Goal: Transaction & Acquisition: Obtain resource

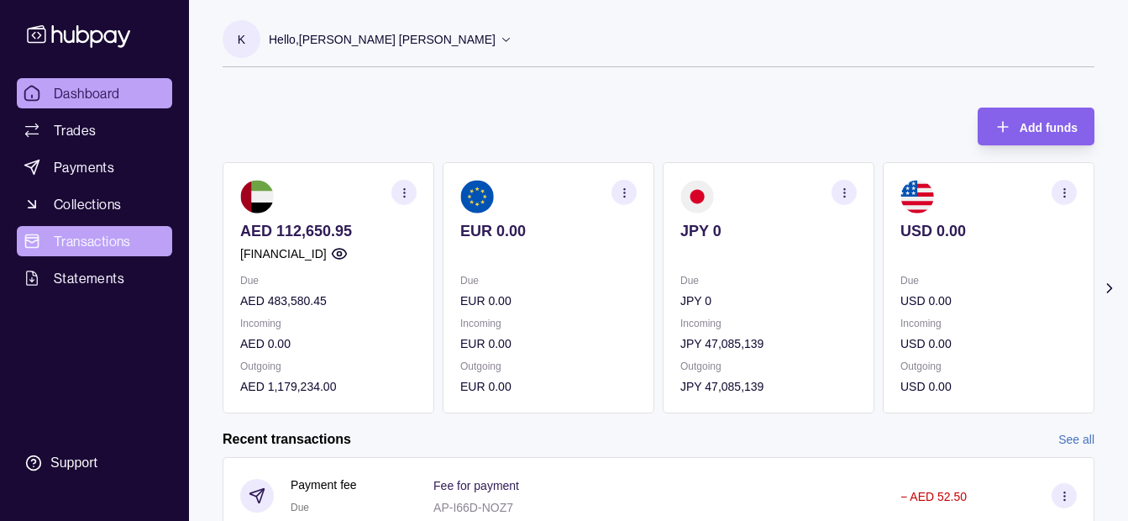
click at [106, 238] on span "Transactions" at bounding box center [92, 241] width 77 height 20
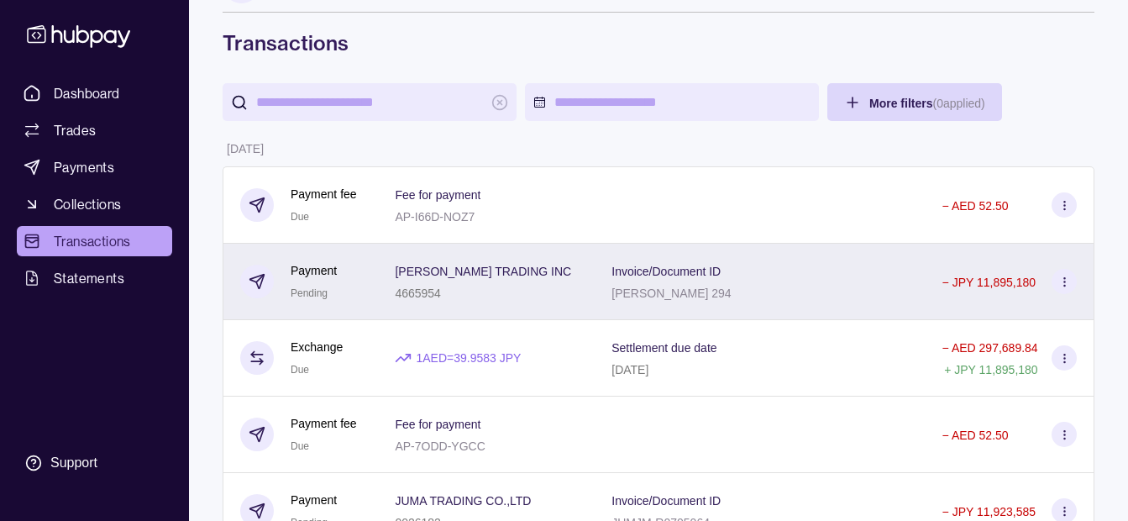
scroll to position [84, 0]
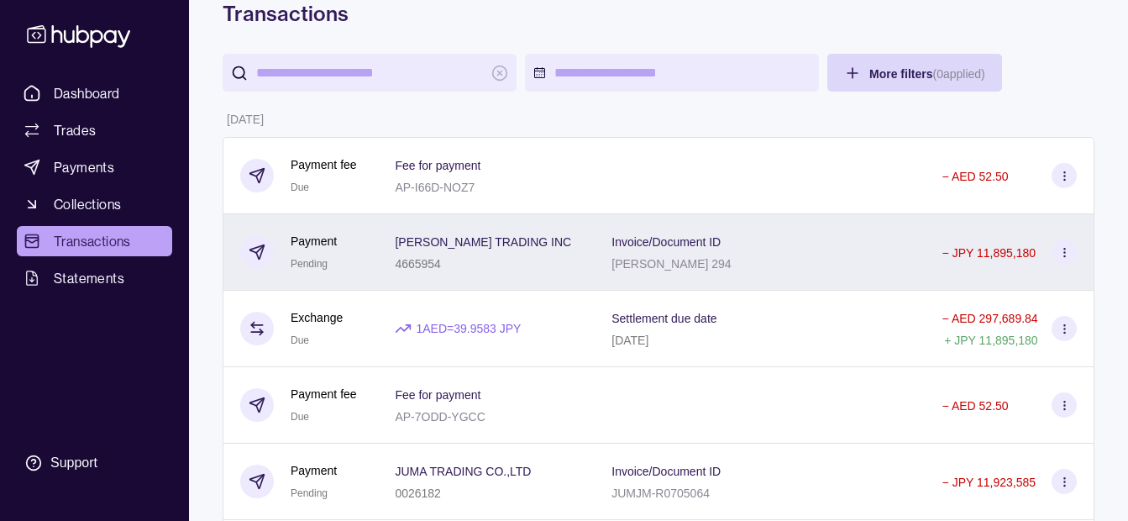
click at [584, 267] on div "[PERSON_NAME] TRADING INC 4665954" at bounding box center [486, 252] width 217 height 76
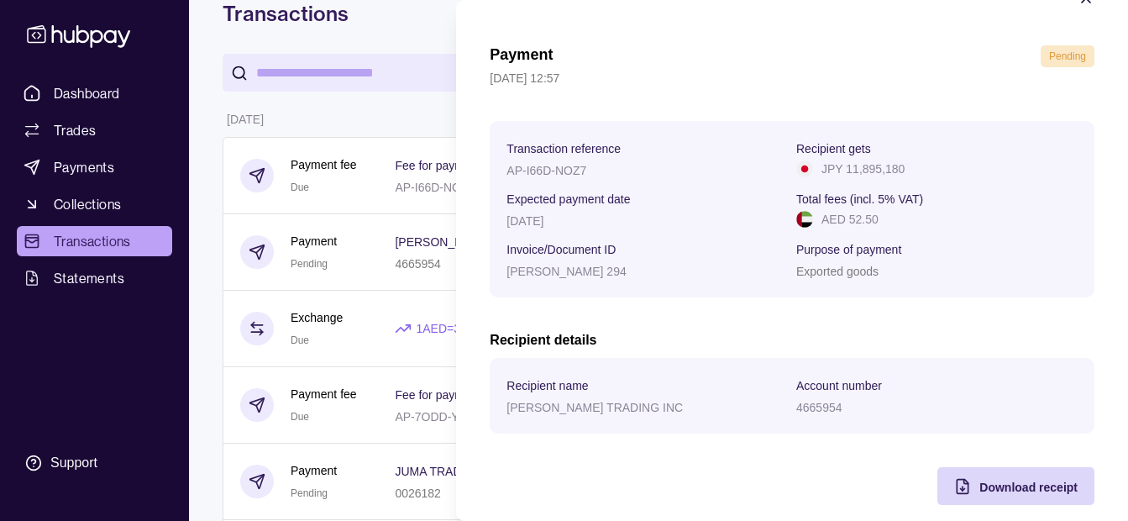
scroll to position [61, 0]
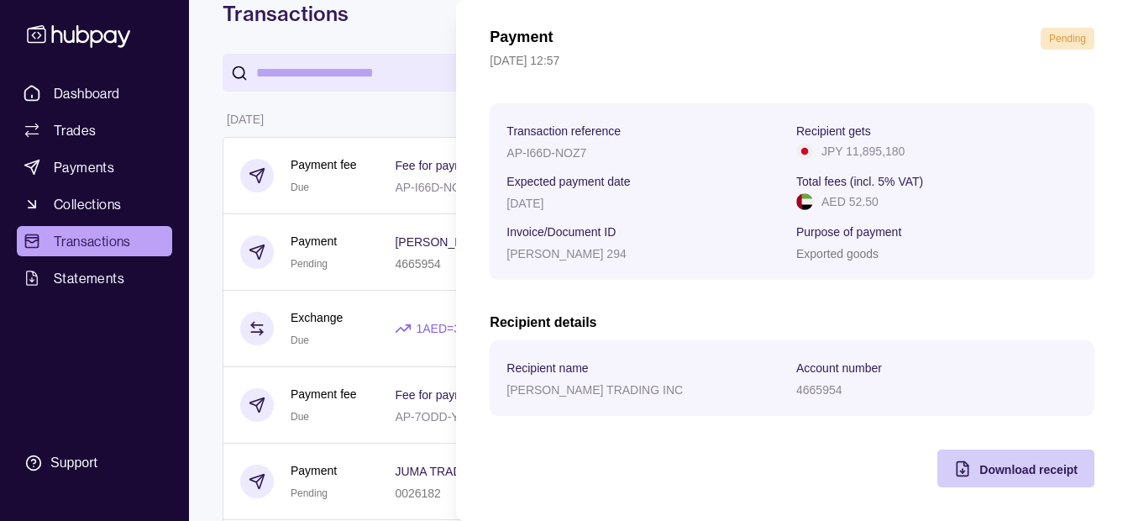
click at [988, 465] on span "Download receipt" at bounding box center [1029, 469] width 98 height 13
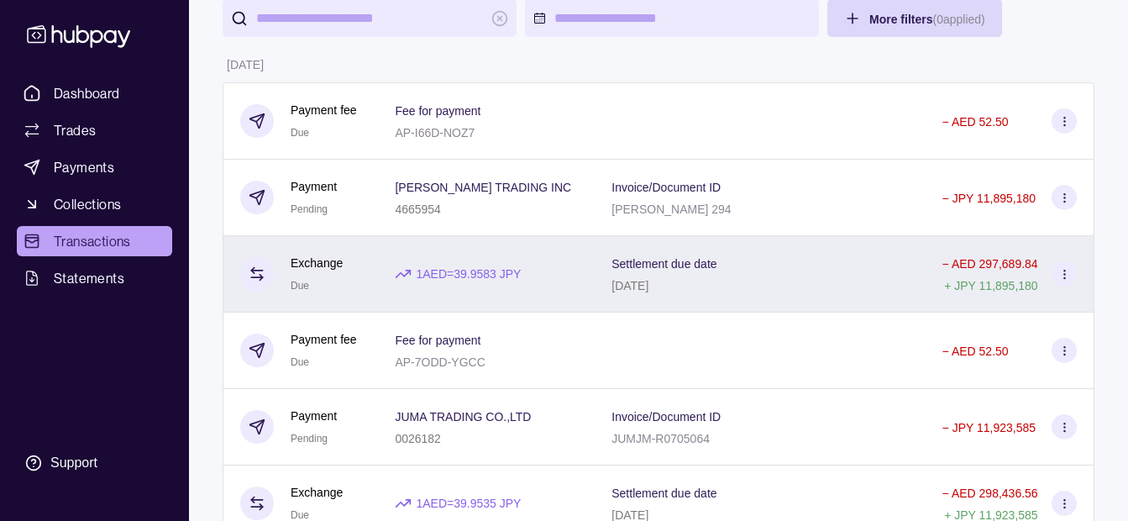
scroll to position [168, 0]
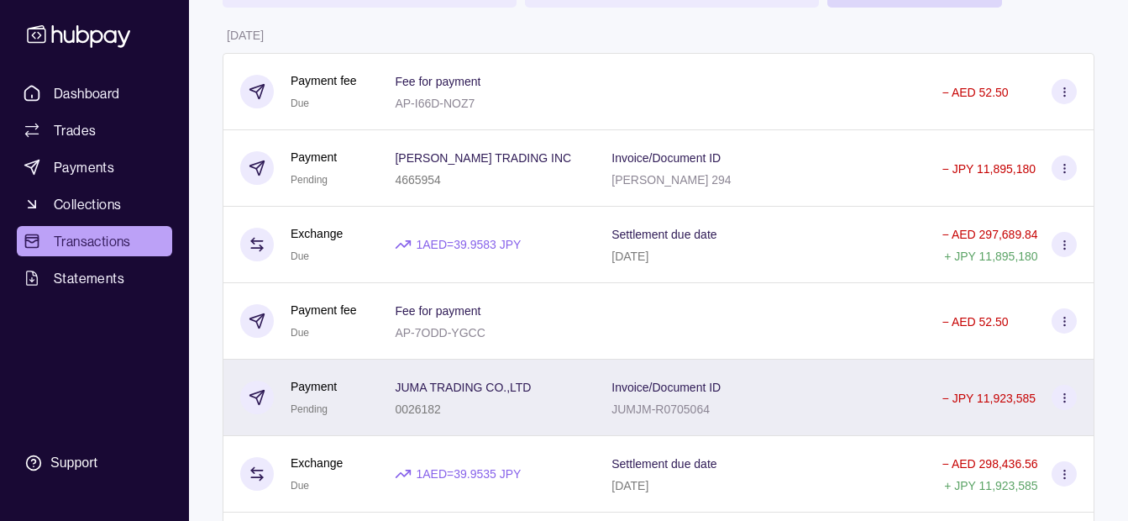
click at [555, 393] on div "JUMA TRADING CO.,LTD 0026182" at bounding box center [486, 397] width 183 height 42
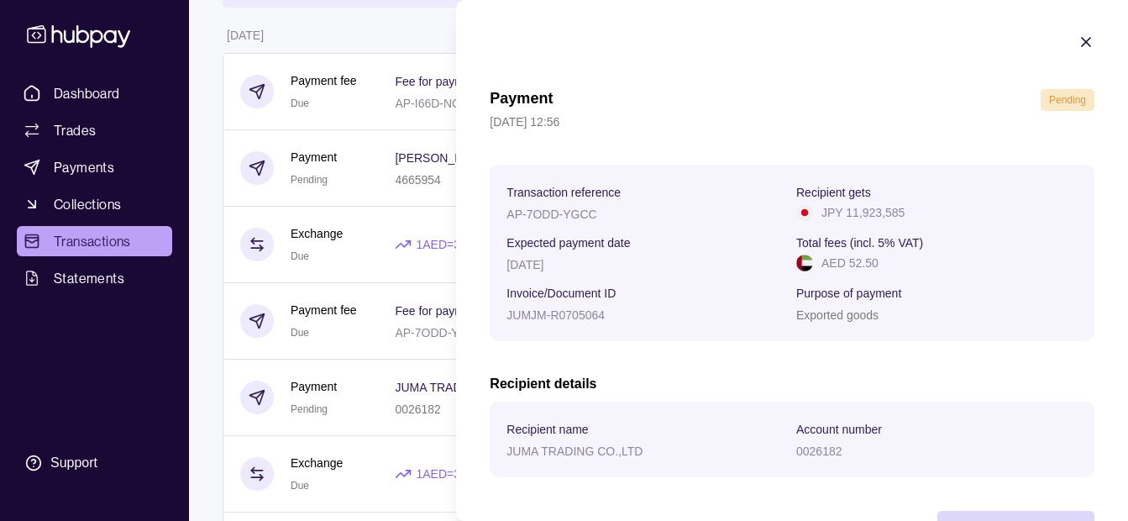
scroll to position [61, 0]
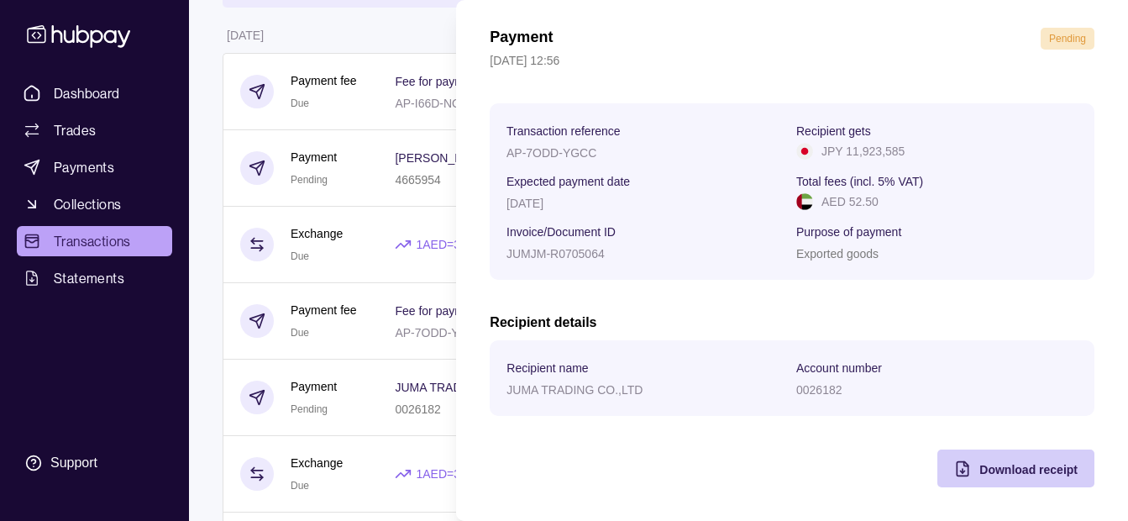
click at [1015, 476] on div "Download receipt" at bounding box center [1029, 469] width 98 height 20
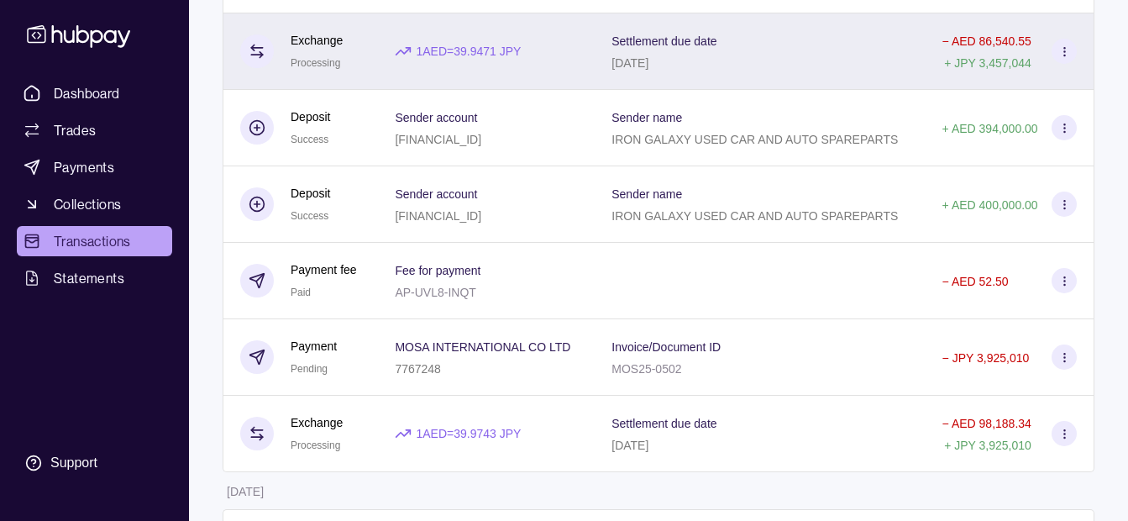
scroll to position [1092, 0]
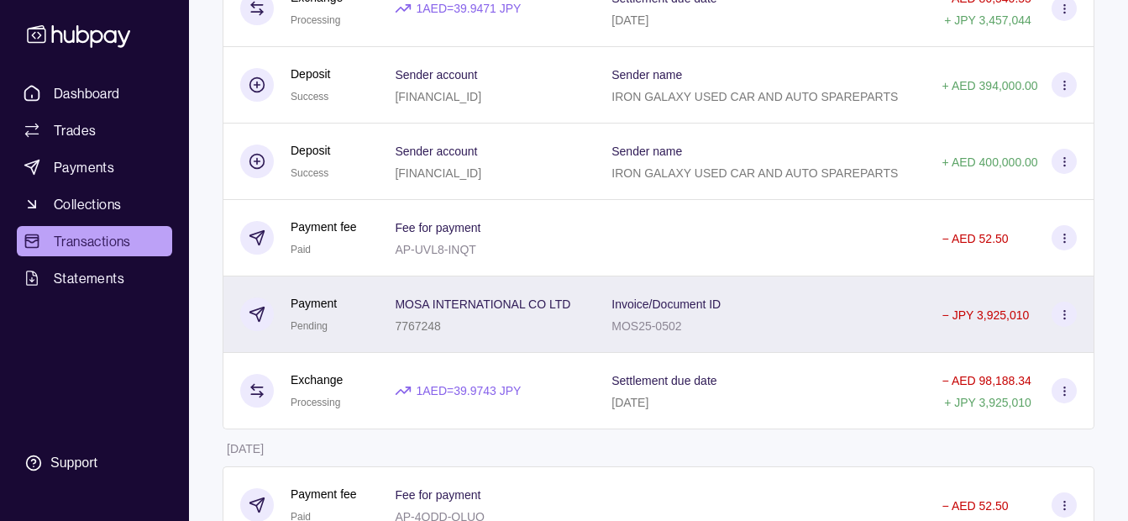
click at [562, 322] on div "7767248" at bounding box center [483, 325] width 176 height 20
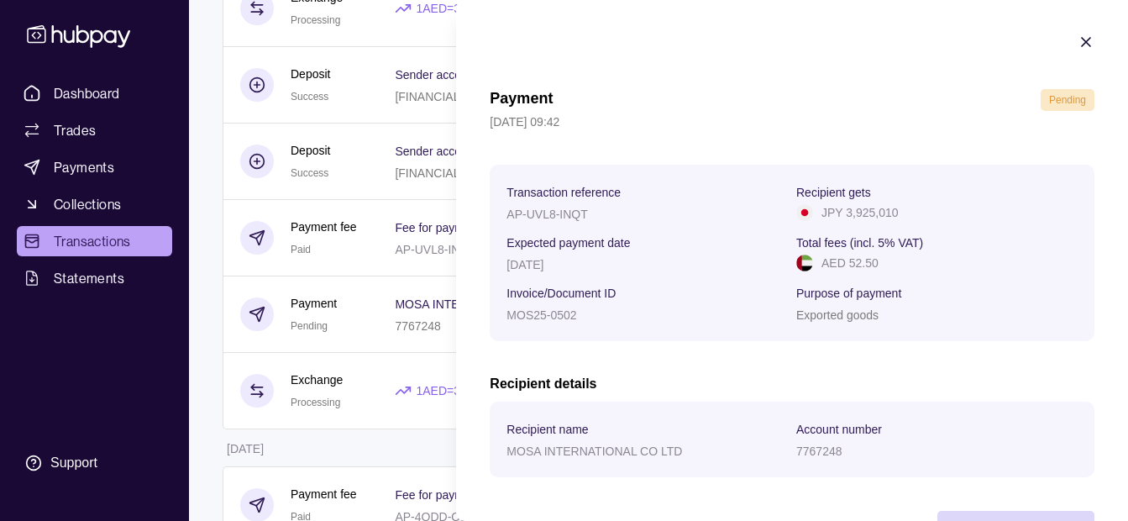
scroll to position [61, 0]
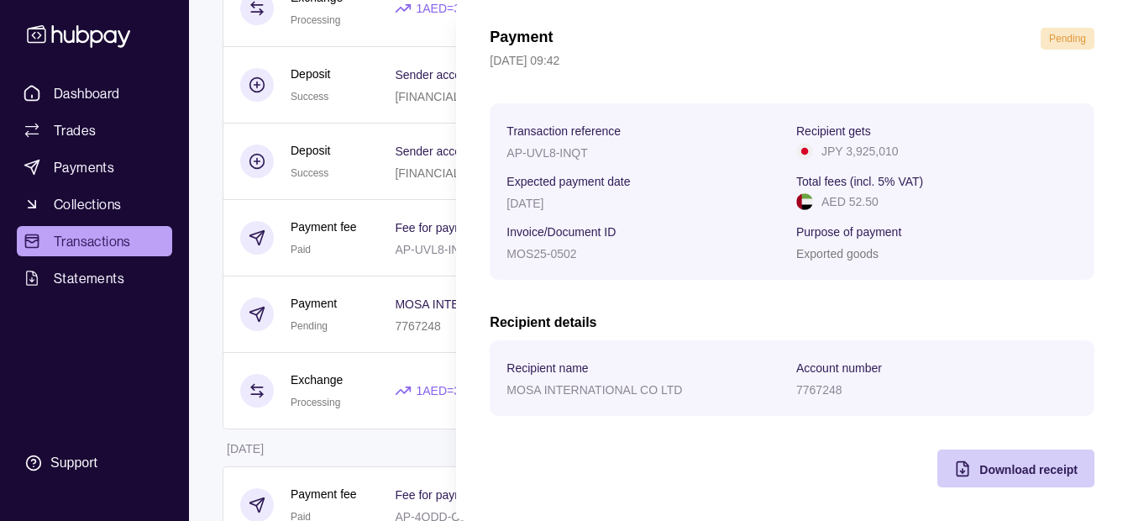
click at [1004, 468] on span "Download receipt" at bounding box center [1029, 469] width 98 height 13
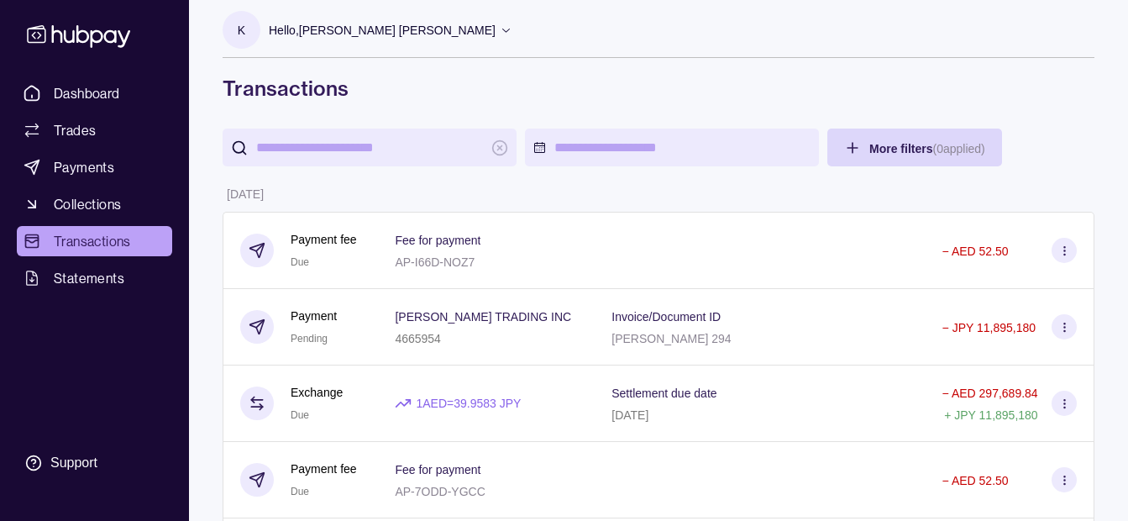
scroll to position [0, 0]
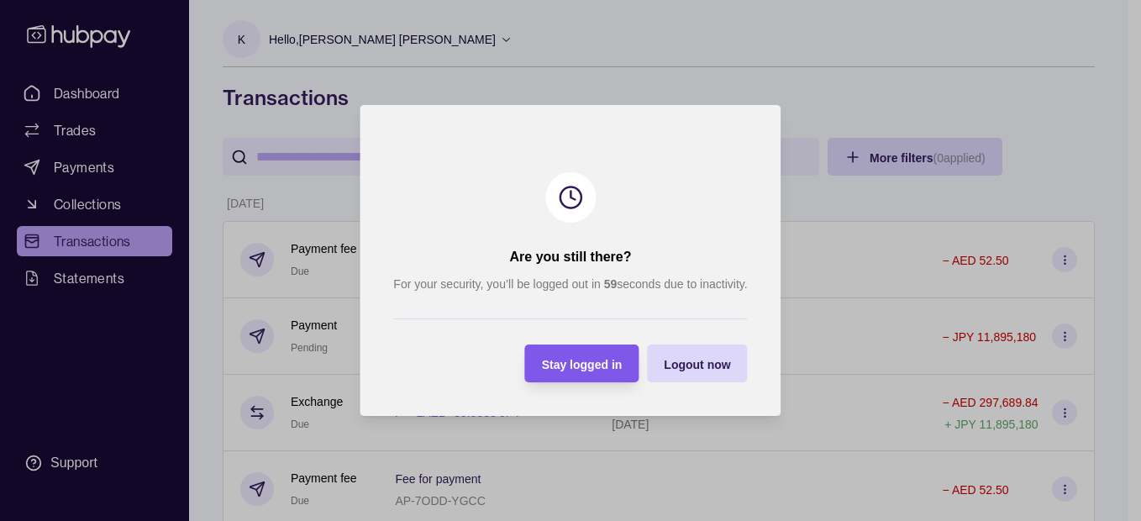
click at [580, 364] on span "Stay logged in" at bounding box center [582, 364] width 81 height 13
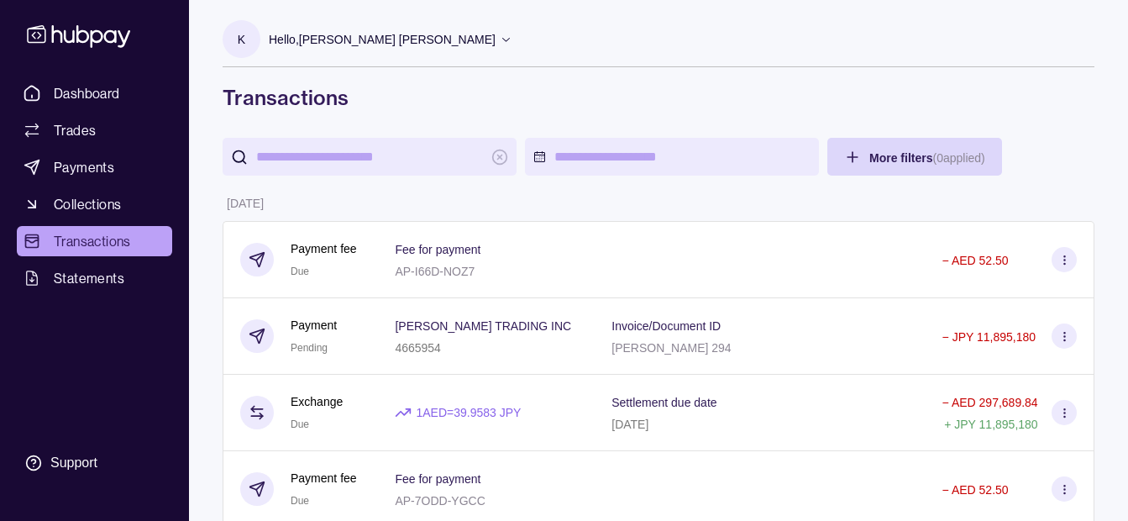
click at [383, 39] on p "Hello, [PERSON_NAME] [PERSON_NAME]" at bounding box center [382, 39] width 227 height 18
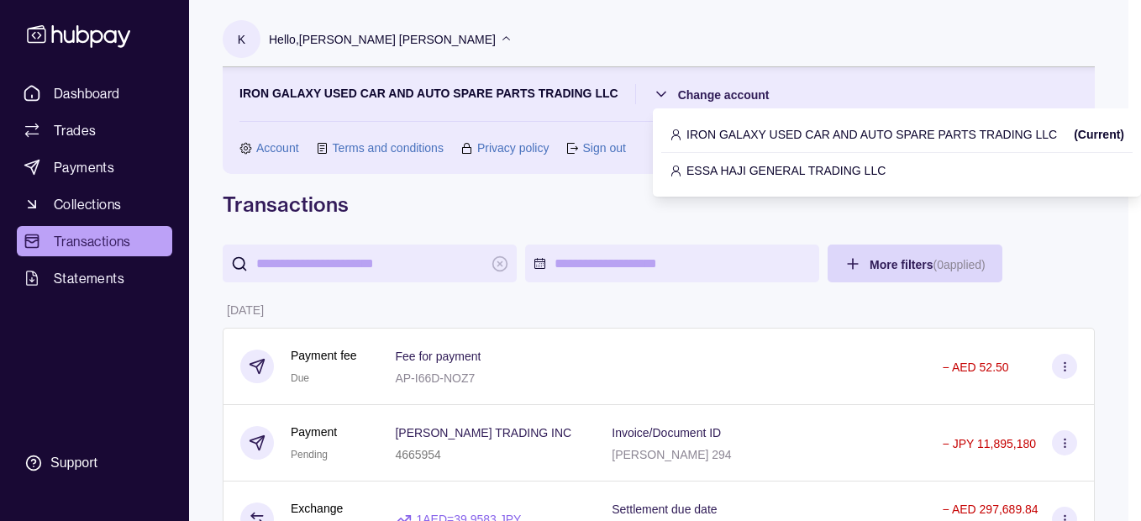
click at [697, 161] on p "ESSA HAJI GENERAL TRADING LLC" at bounding box center [786, 170] width 199 height 18
